Goal: Information Seeking & Learning: Find contact information

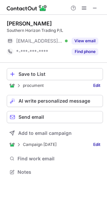
scroll to position [167, 107]
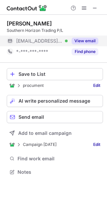
click at [76, 41] on button "View email" at bounding box center [84, 41] width 26 height 7
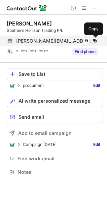
click at [94, 40] on span at bounding box center [94, 40] width 5 height 5
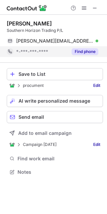
click at [90, 53] on button "Find phone" at bounding box center [84, 51] width 26 height 7
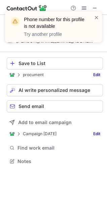
scroll to position [157, 107]
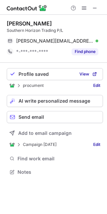
scroll to position [167, 107]
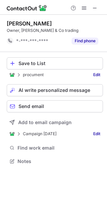
scroll to position [157, 107]
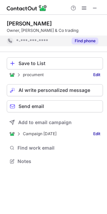
click at [81, 39] on button "Find phone" at bounding box center [84, 41] width 26 height 7
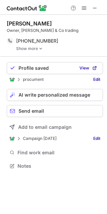
scroll to position [161, 107]
